Goal: Understand process/instructions: Learn about a topic

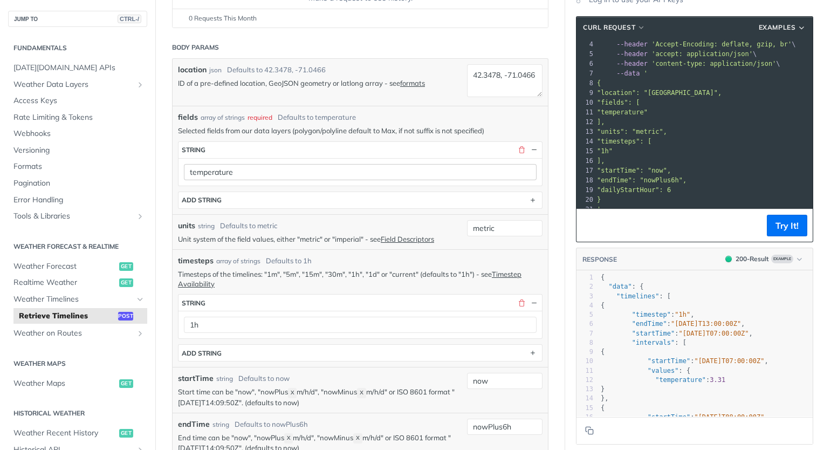
scroll to position [108, 0]
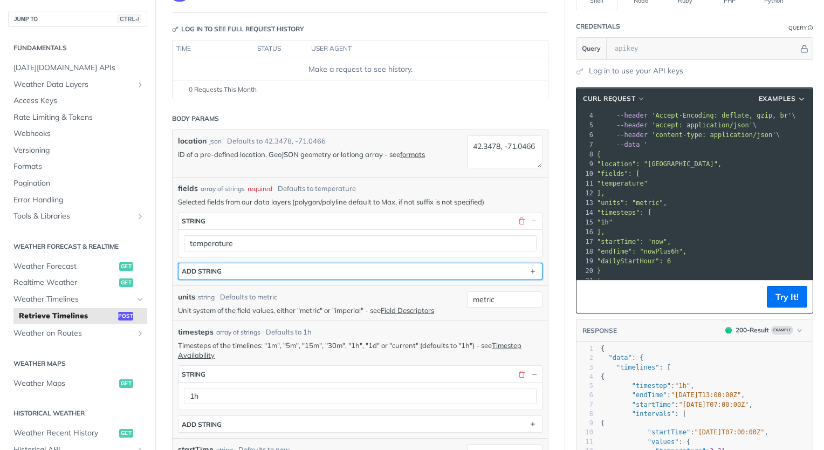
click at [252, 272] on button "ADD string" at bounding box center [361, 271] width 364 height 16
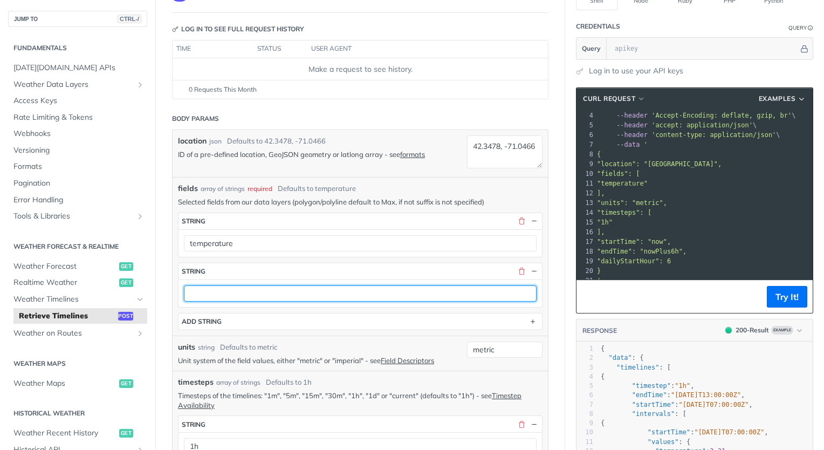
click at [273, 289] on input "text" at bounding box center [360, 293] width 353 height 16
type input "weatherCode"
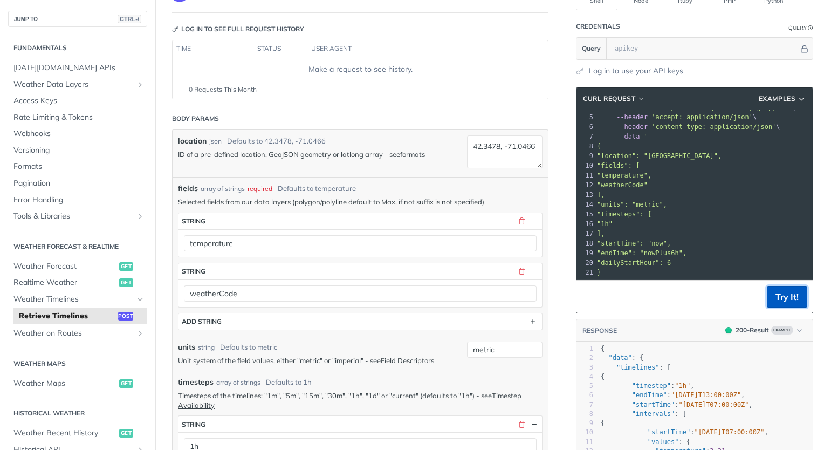
click at [769, 298] on button "Try It!" at bounding box center [787, 297] width 40 height 22
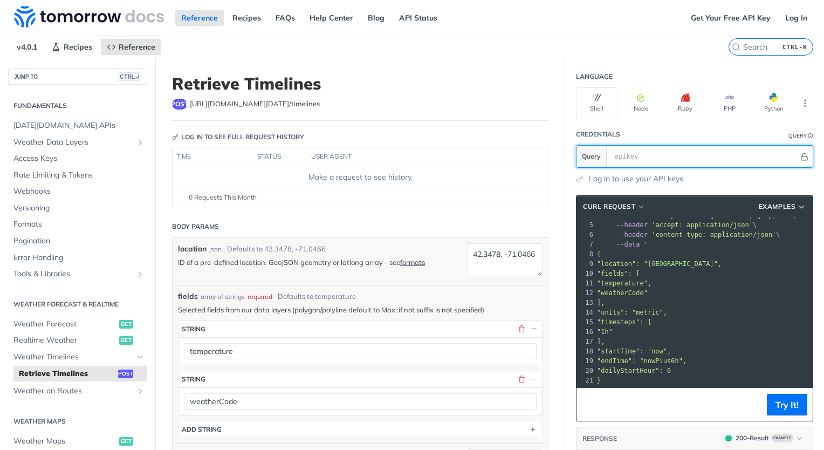
scroll to position [0, 0]
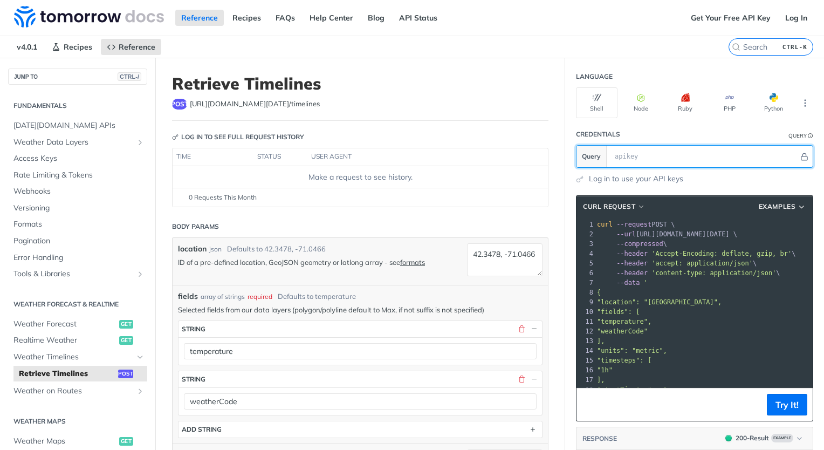
paste input "eZaJ3DodOSknqX4CVdgScMEliJcyHglJ"
type input "eZaJ3DodOSknqX4CVdgScMEliJcyHglJ"
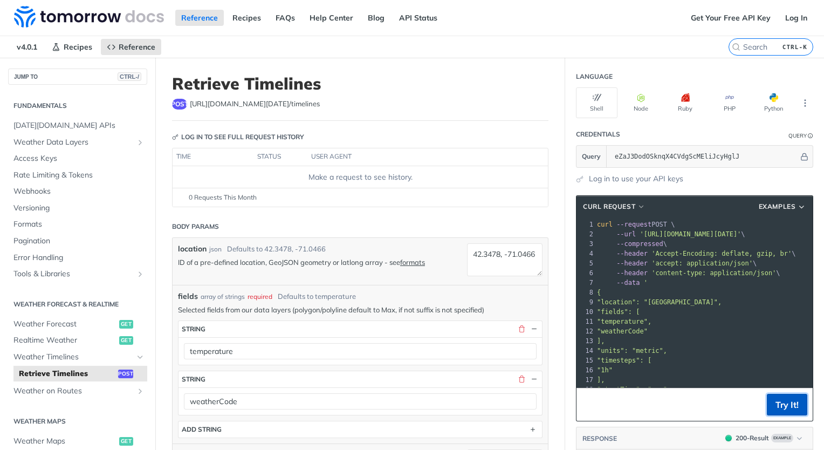
click at [776, 396] on button "Try It!" at bounding box center [787, 405] width 40 height 22
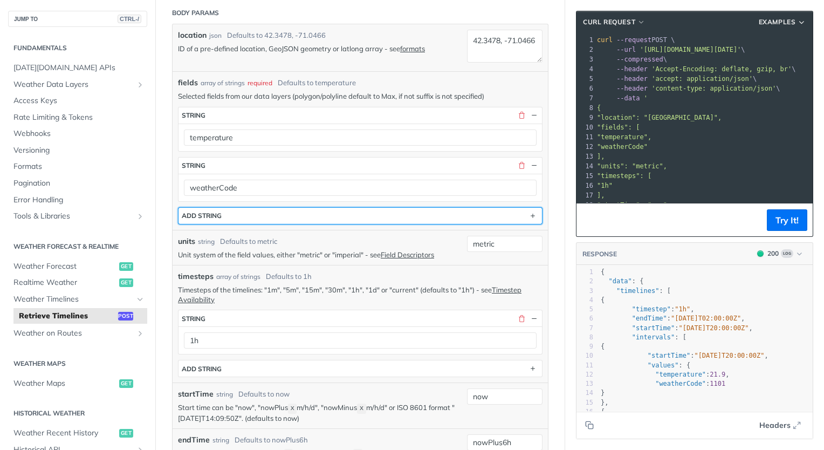
click at [254, 214] on button "ADD string" at bounding box center [361, 216] width 364 height 16
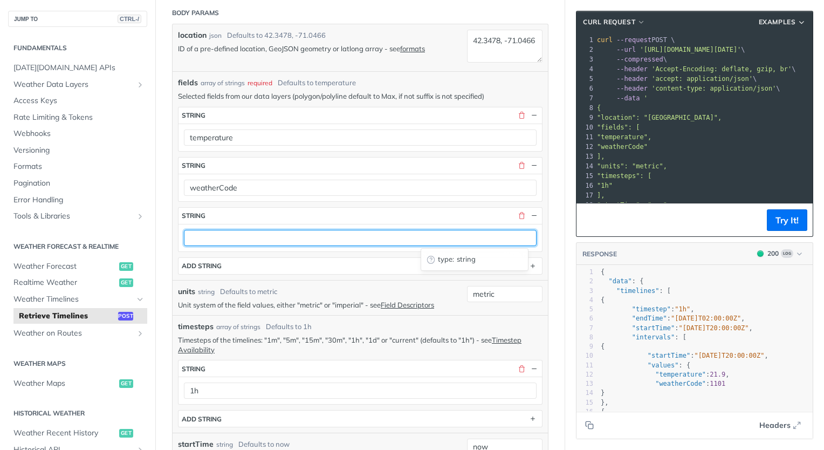
click at [262, 240] on input "text" at bounding box center [360, 238] width 353 height 16
click at [249, 236] on input "text" at bounding box center [360, 238] width 353 height 16
click at [252, 238] on input "text" at bounding box center [360, 238] width 353 height 16
type input "windSpeed"
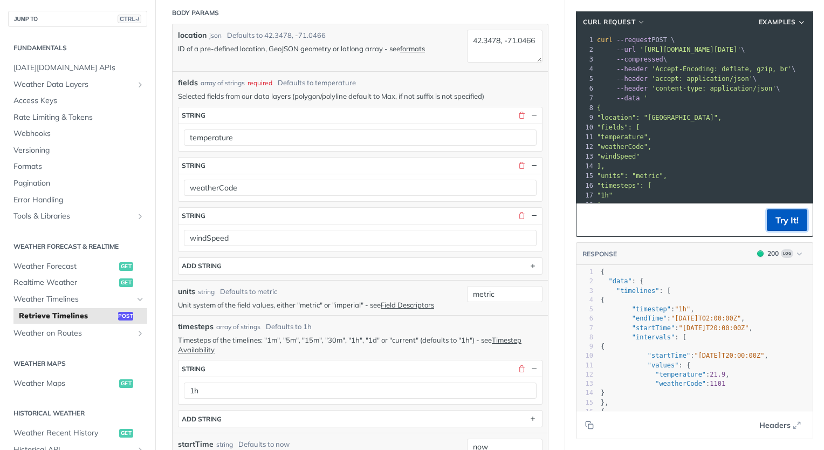
click at [772, 220] on button "Try It!" at bounding box center [787, 220] width 40 height 22
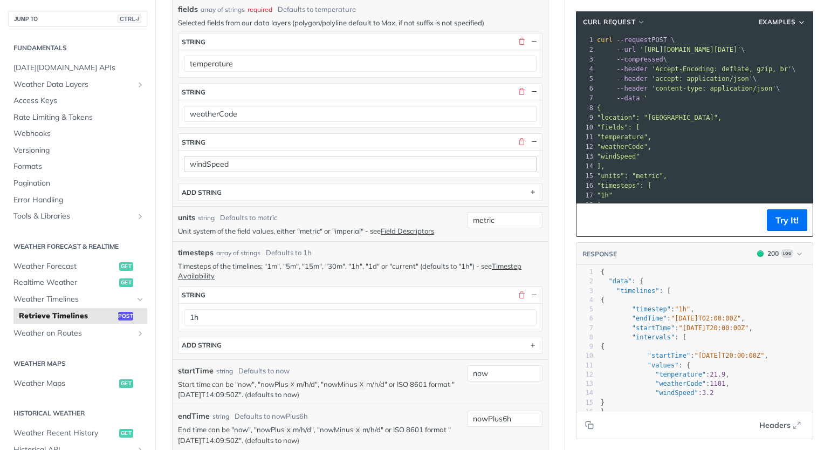
scroll to position [295, 0]
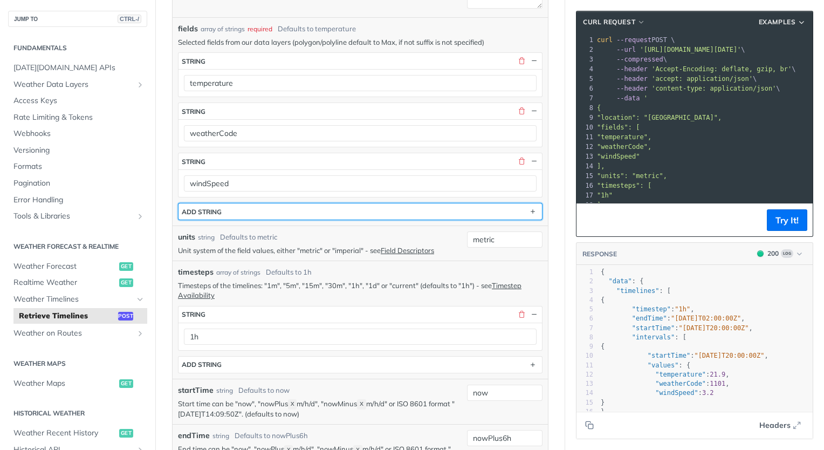
click at [291, 208] on button "ADD string" at bounding box center [361, 211] width 364 height 16
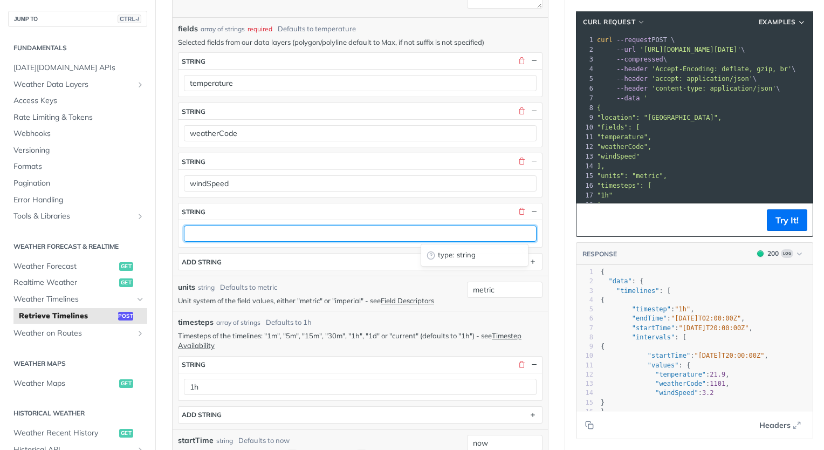
click at [307, 239] on input "text" at bounding box center [360, 233] width 353 height 16
paste input "precipitationProbability"
type input "precipitationProbability"
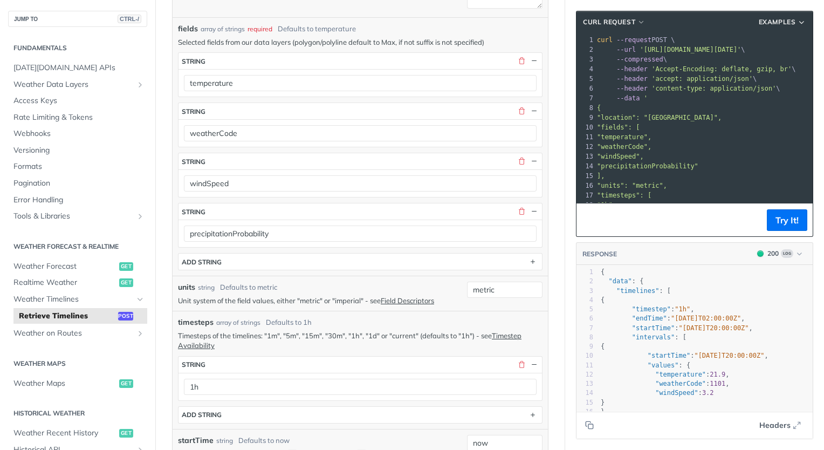
click at [775, 227] on button "Try It!" at bounding box center [787, 220] width 40 height 22
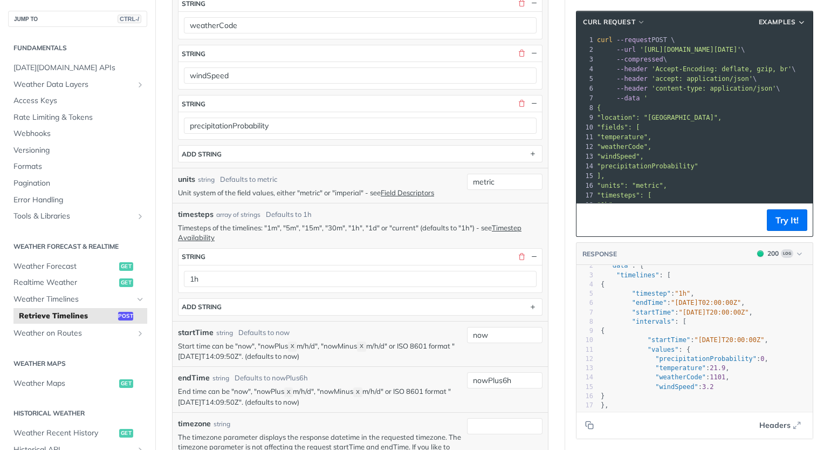
scroll to position [0, 0]
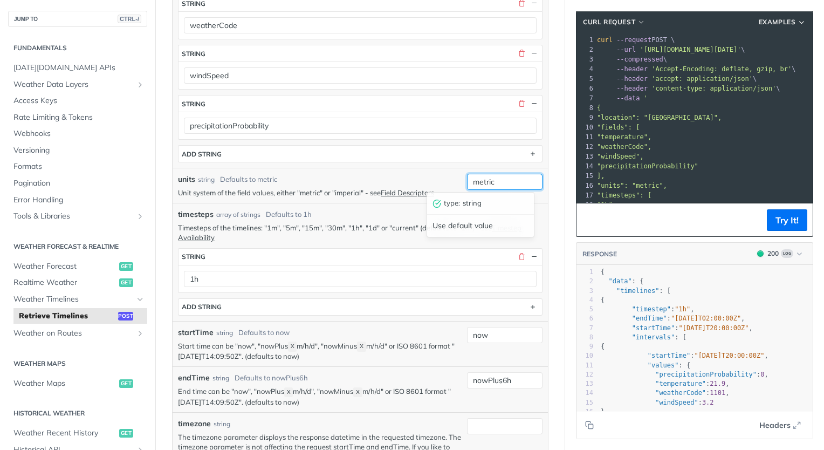
click at [509, 185] on input "metric" at bounding box center [505, 182] width 76 height 16
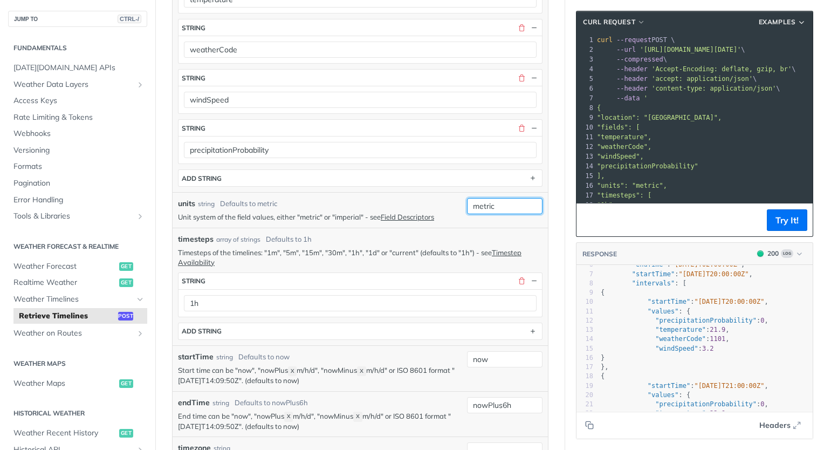
scroll to position [427, 0]
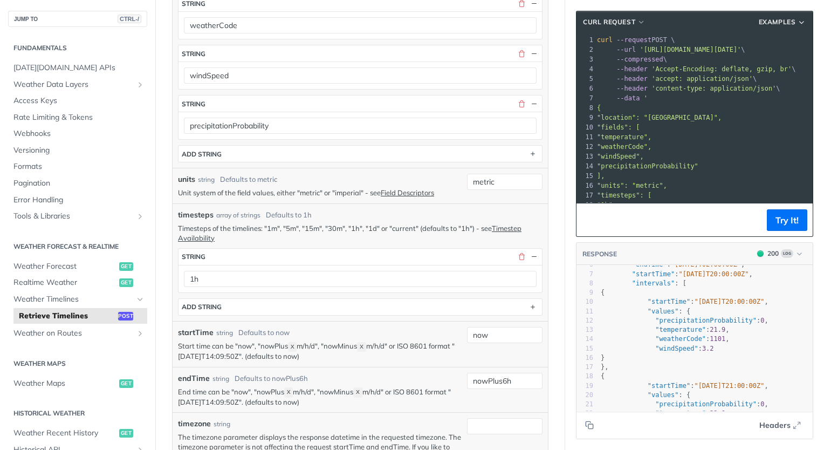
click at [352, 191] on p "Unit system of the field values, either "metric" or "imperial" - see Field Desc…" at bounding box center [320, 193] width 284 height 10
copy p "imperial"
click at [474, 181] on input "metric" at bounding box center [505, 182] width 76 height 16
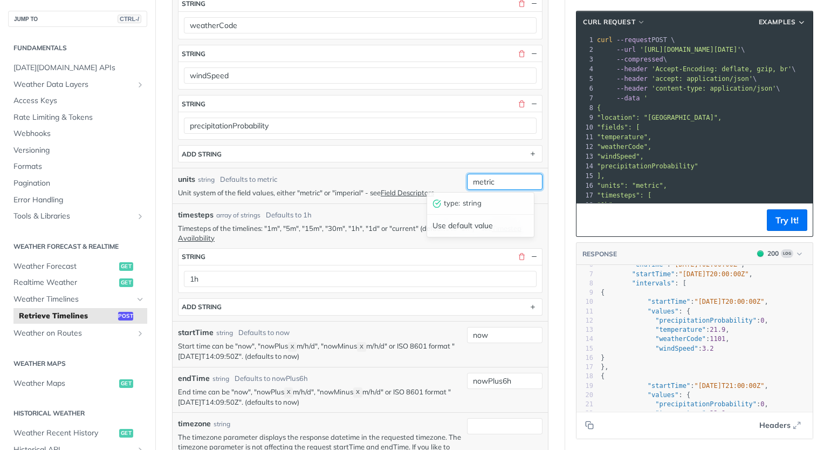
paste input "imperial"
type input "imperial"
click at [688, 275] on span ""2025-08-27T20:00:00Z"" at bounding box center [714, 274] width 70 height 8
click at [784, 220] on button "Try It!" at bounding box center [787, 220] width 40 height 22
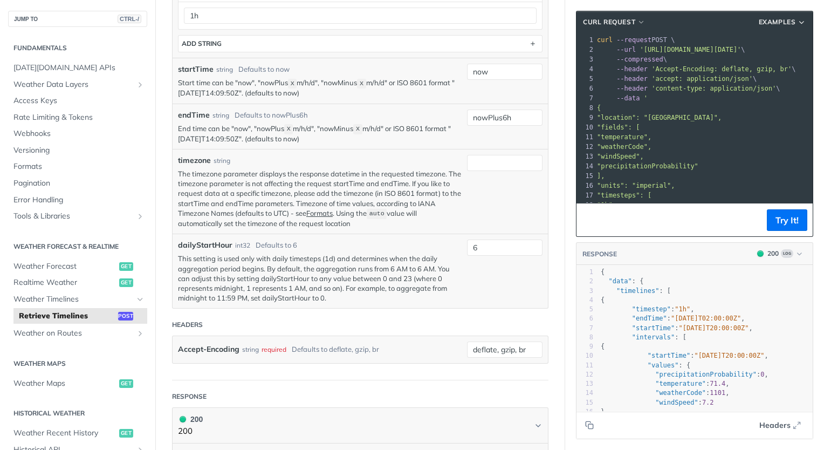
scroll to position [589, 0]
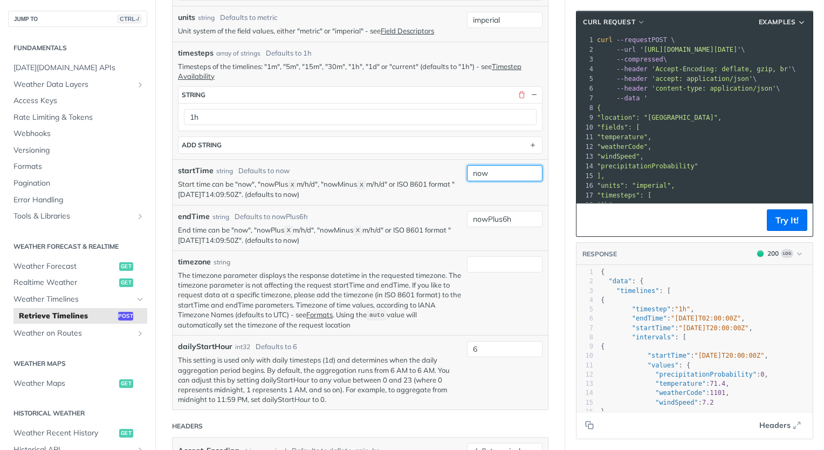
click at [499, 172] on input "now" at bounding box center [505, 173] width 76 height 16
click at [498, 171] on input "now" at bounding box center [505, 173] width 76 height 16
click at [255, 196] on p "Start time can be "now", "nowPlus X m/h/d", "nowMinus X m/h/d" or ISO 8601 form…" at bounding box center [320, 189] width 284 height 20
drag, startPoint x: 257, startPoint y: 192, endPoint x: 181, endPoint y: 192, distance: 76.6
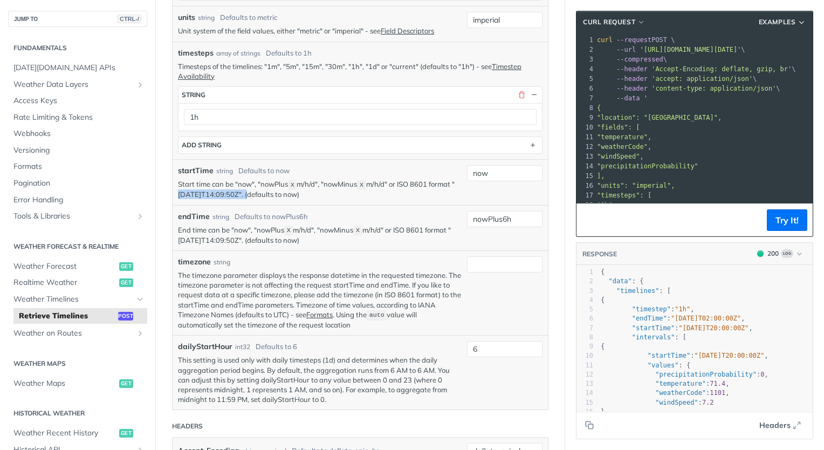
click at [181, 192] on p "Start time can be "now", "nowPlus X m/h/d", "nowMinus X m/h/d" or ISO 8601 form…" at bounding box center [320, 189] width 284 height 20
copy p "2019-03-20T14:09:50Z"
click at [494, 176] on input "now" at bounding box center [505, 173] width 76 height 16
paste input "2019-03-20T14:09:50Z"
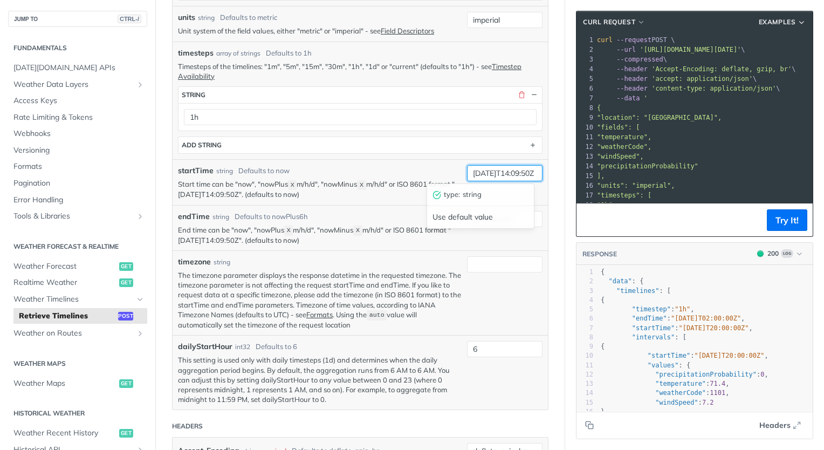
scroll to position [0, 18]
click at [480, 174] on input "2019-03-20T14:09:50Z" at bounding box center [505, 173] width 76 height 16
click at [468, 172] on input "2019-03-20T14:09:50Z" at bounding box center [505, 173] width 76 height 16
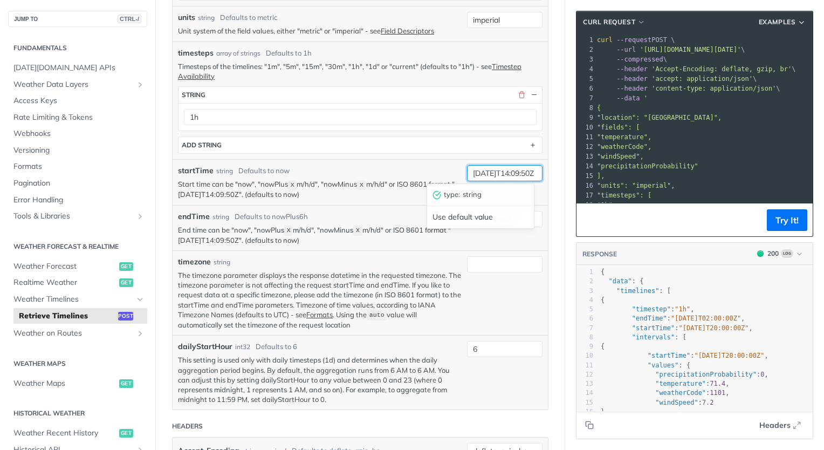
scroll to position [0, 0]
click at [487, 173] on input "2019-03-20T14:09:50Z" at bounding box center [505, 173] width 76 height 16
click at [482, 173] on input "2019-03-20T14:09:50Z" at bounding box center [505, 173] width 76 height 16
drag, startPoint x: 495, startPoint y: 172, endPoint x: 508, endPoint y: 176, distance: 13.0
click at [495, 172] on input "2025-03-20T14:09:50Z" at bounding box center [505, 173] width 76 height 16
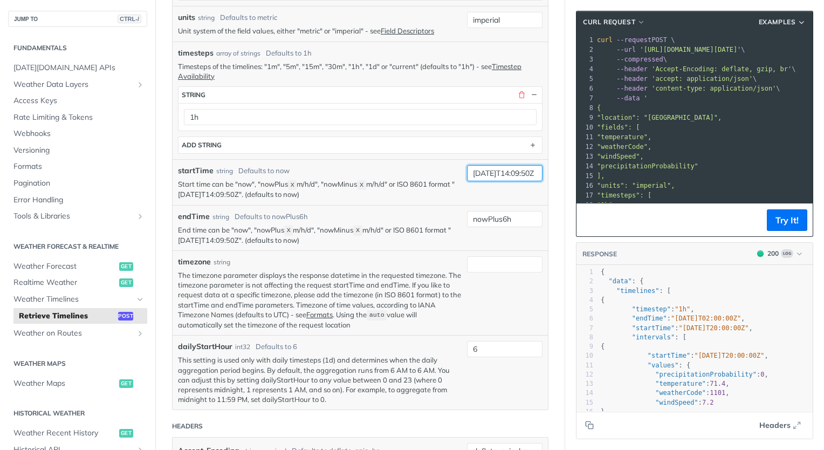
type input "2025-08-27T14:09:50Z"
click at [366, 216] on div "endTime string Defaults to nowPlus6h" at bounding box center [320, 216] width 284 height 11
click at [508, 171] on input "2025-08-27T14:09:50Z" at bounding box center [505, 173] width 76 height 16
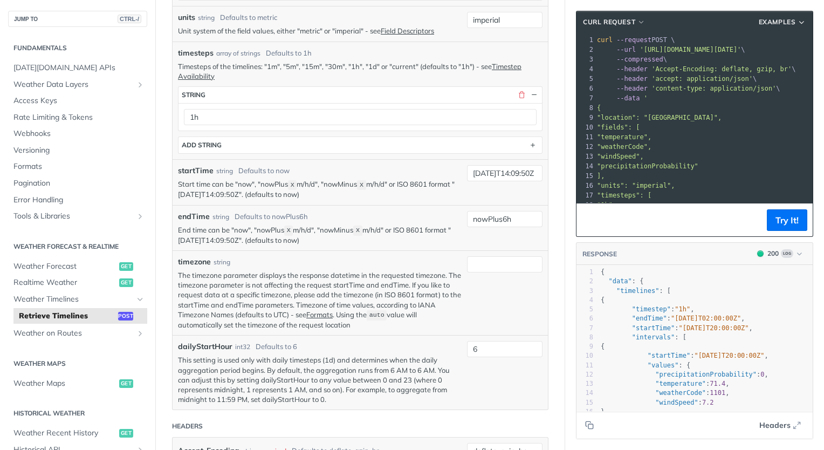
click at [402, 211] on div "endTime string Defaults to nowPlus6h" at bounding box center [320, 216] width 284 height 11
click at [493, 216] on input "nowPlus6h" at bounding box center [505, 219] width 76 height 16
paste input "2025-08-27T14:09:50Z"
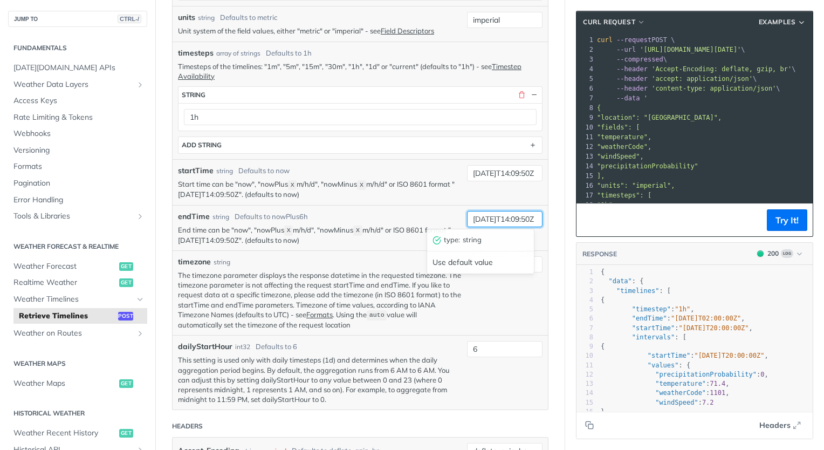
click at [499, 216] on input "2025-08-27T14:09:50Z" at bounding box center [505, 219] width 76 height 16
click at [428, 213] on div "endTime string Defaults to nowPlus6h" at bounding box center [320, 216] width 284 height 11
click at [781, 222] on button "Try It!" at bounding box center [787, 220] width 40 height 22
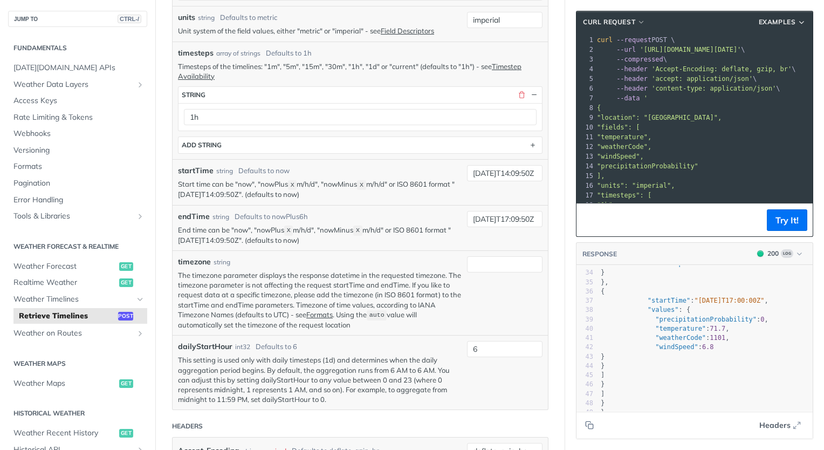
scroll to position [261, 0]
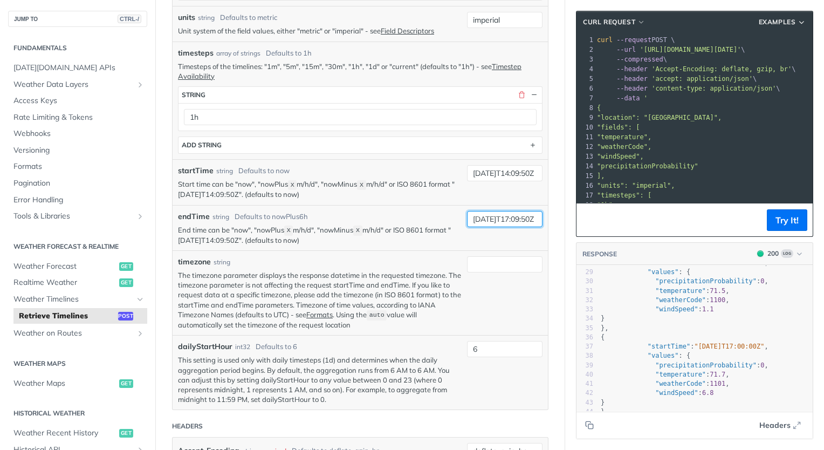
click at [509, 217] on input "2025-08-27T17:09:50Z" at bounding box center [505, 219] width 76 height 16
click at [518, 217] on input "2025-08-27T17:09:50Z" at bounding box center [505, 219] width 76 height 16
click at [495, 217] on input "2025-08-27T17:09:50Z" at bounding box center [505, 219] width 76 height 16
click at [501, 217] on input "2025-08-27T17:09:50Z" at bounding box center [505, 219] width 76 height 16
type input "2025-08-27T16:09:50Z"
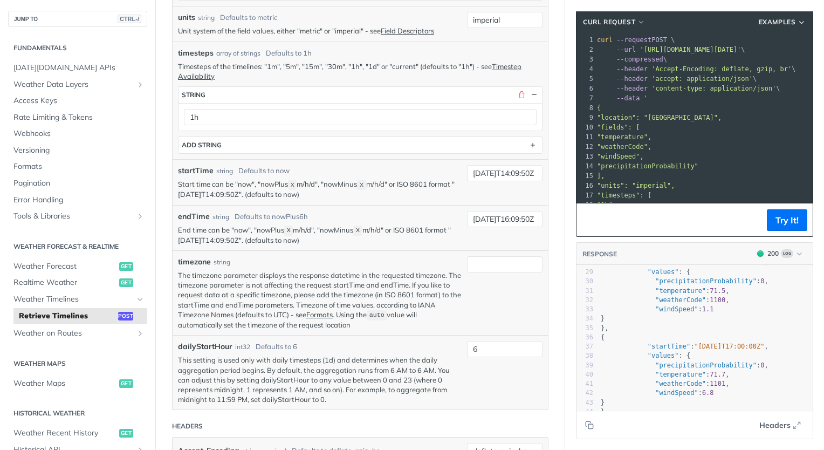
click at [444, 211] on div "endTime string Defaults to nowPlus6h" at bounding box center [320, 216] width 284 height 11
click at [779, 222] on button "Try It!" at bounding box center [787, 220] width 40 height 22
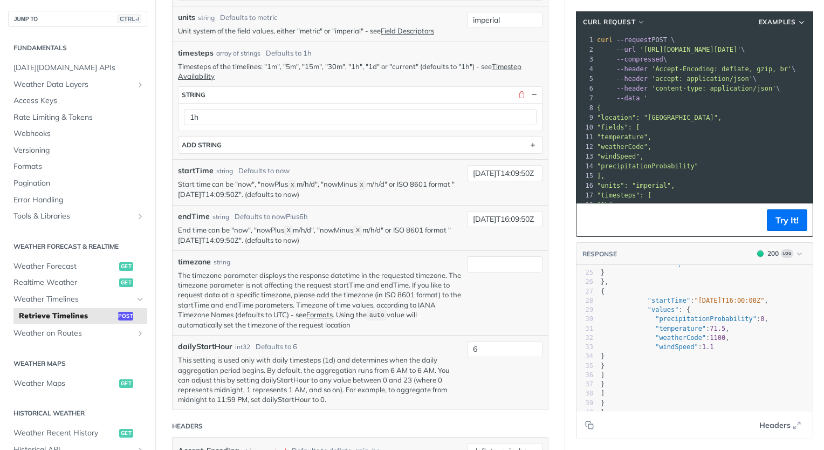
scroll to position [231, 0]
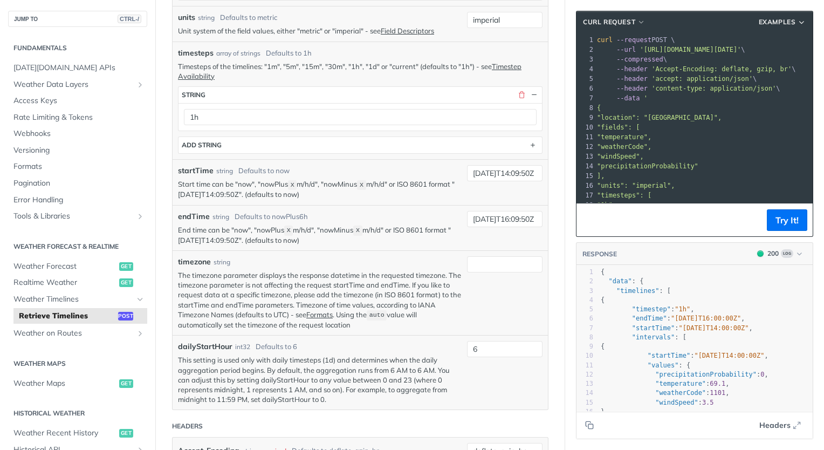
click at [705, 134] on pre ""temperature"," at bounding box center [758, 137] width 327 height 10
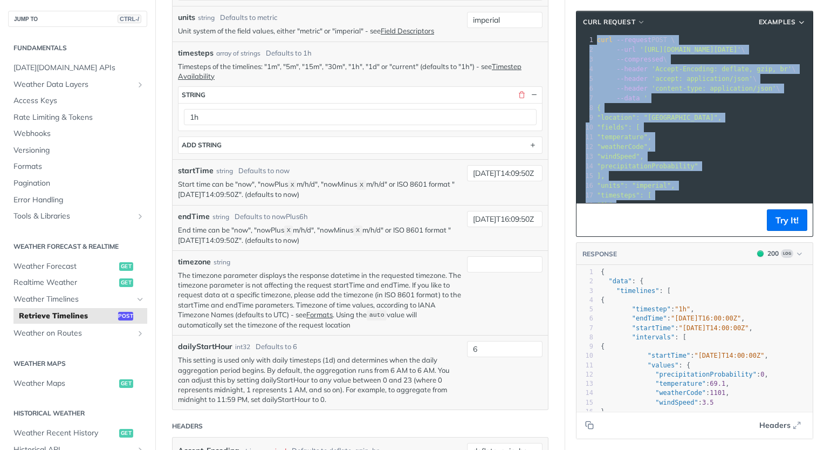
copy div "curl --request POST \ 2 --url 'https://api.tomorrow.io/v4/timelines?apikey=eZaJ…"
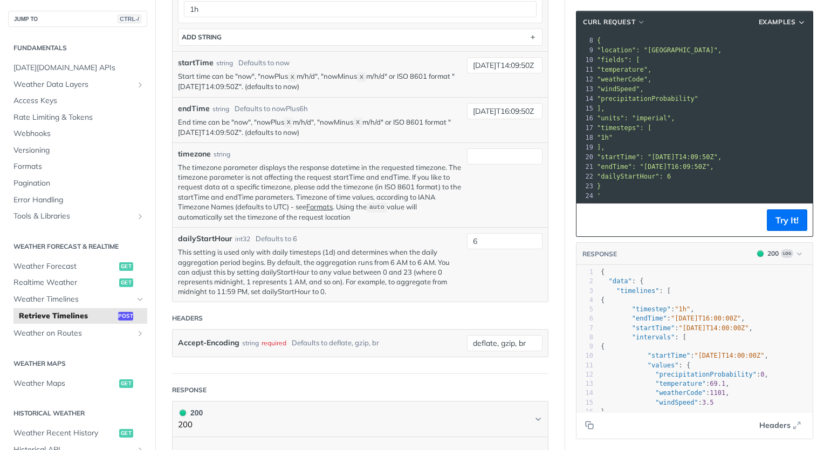
click at [684, 153] on span ""startTime": "2025-08-27T14:09:50Z"," at bounding box center [659, 157] width 125 height 8
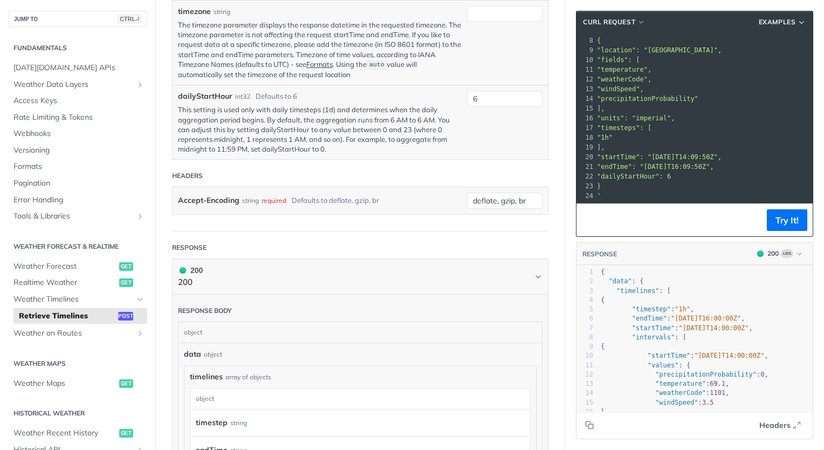
scroll to position [858, 0]
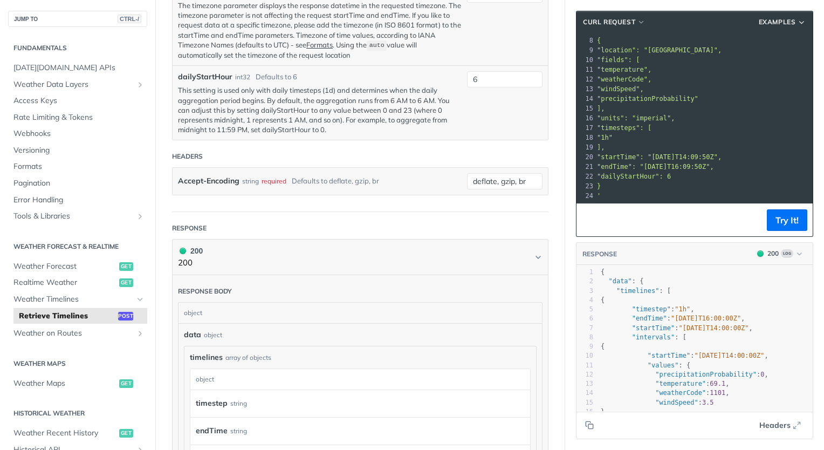
click at [692, 337] on pre ""intervals" : [" at bounding box center [706, 337] width 214 height 9
type textarea "{ "data": { "timelines": [ { "timestep": "1h", "endTime": "2025-08-27T16:00:00Z…"
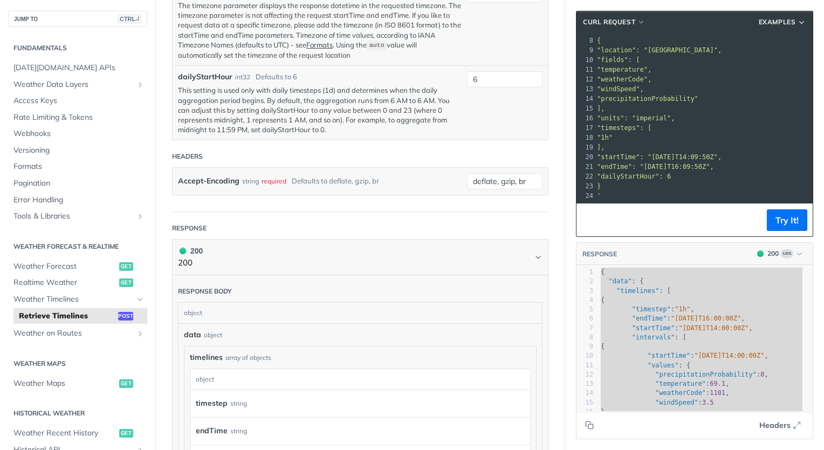
click at [295, 148] on header "Headers" at bounding box center [360, 157] width 377 height 22
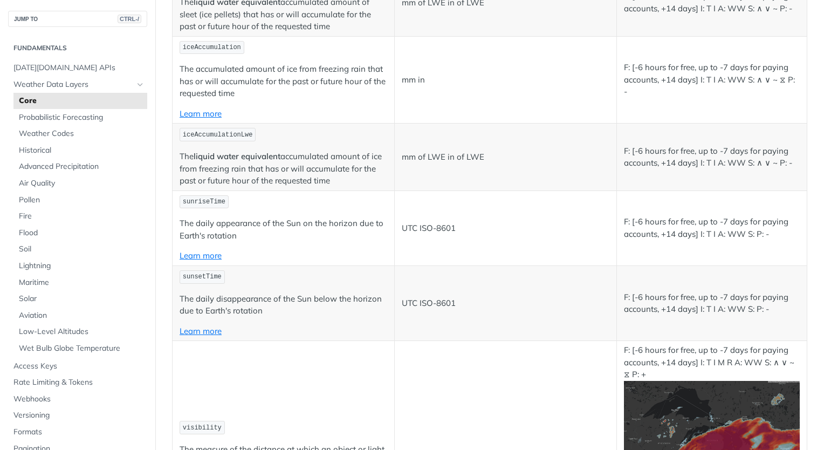
scroll to position [2535, 0]
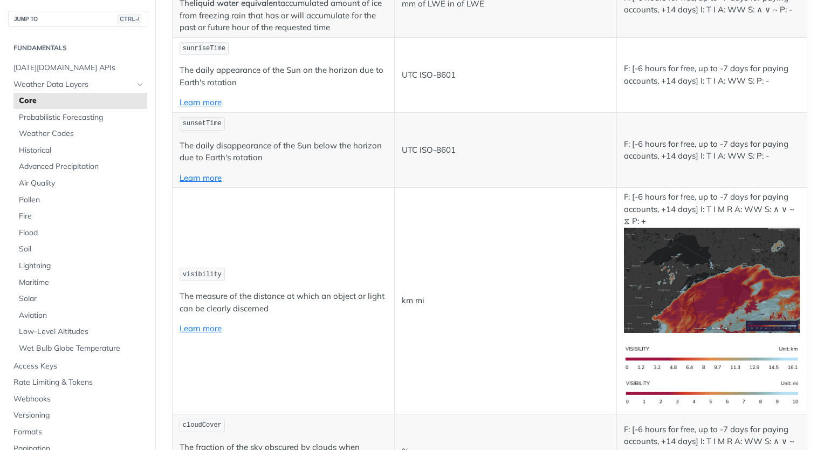
copy span "precipitationProbability"
